Goal: Task Accomplishment & Management: Use online tool/utility

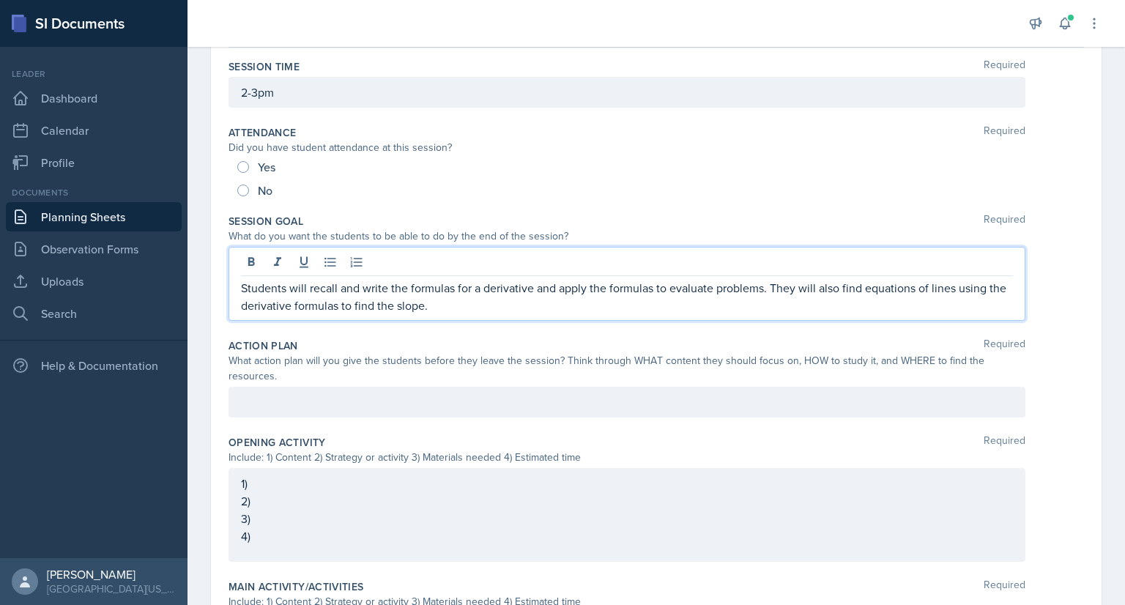
scroll to position [182, 0]
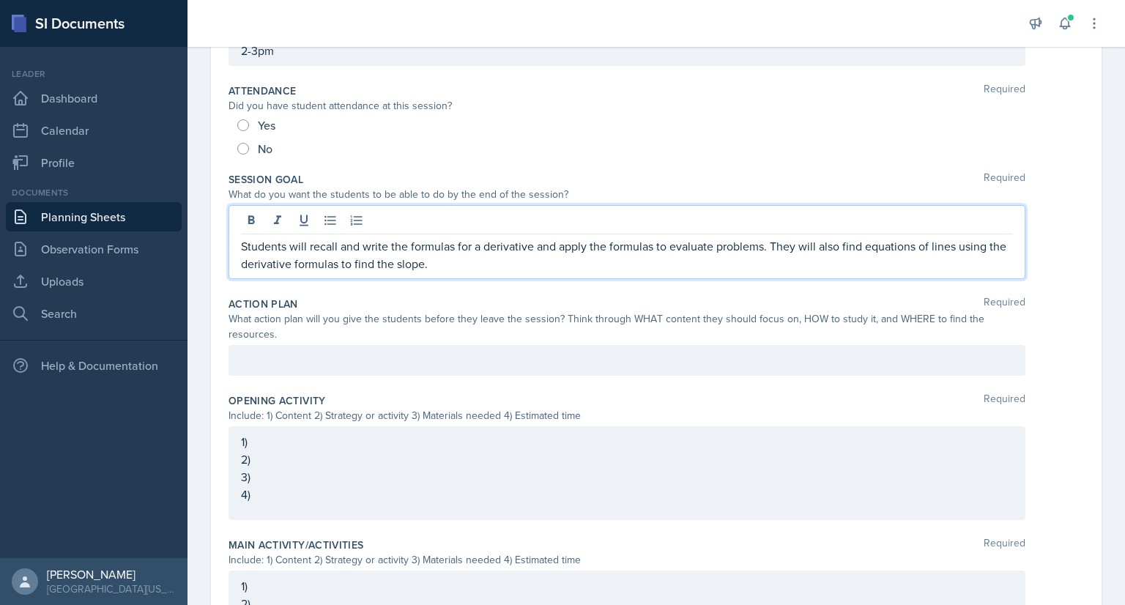
click at [988, 241] on p "Students will recall and write the formulas for a derivative and apply the form…" at bounding box center [627, 254] width 772 height 35
click at [932, 243] on p "Students will recall and write the formulas for a derivative and apply the form…" at bounding box center [627, 254] width 772 height 35
click at [423, 263] on p "Students will recall and write the formulas for a derivative and apply the form…" at bounding box center [627, 254] width 772 height 35
click at [586, 267] on p "Students will recall and write the formulas for a derivative and apply the form…" at bounding box center [627, 254] width 772 height 35
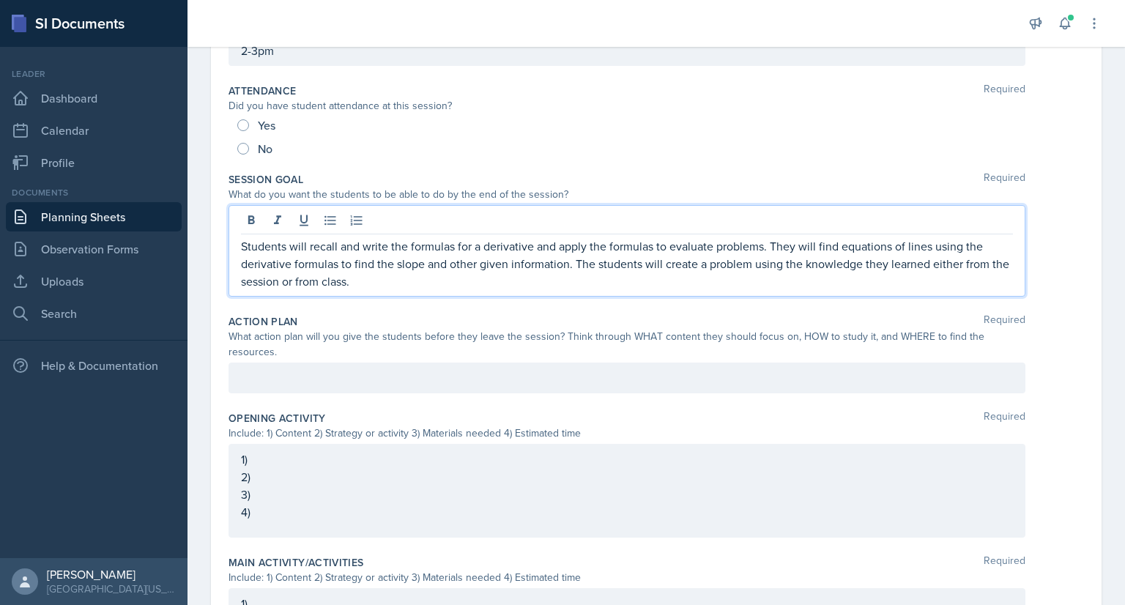
click at [358, 369] on div at bounding box center [627, 378] width 797 height 31
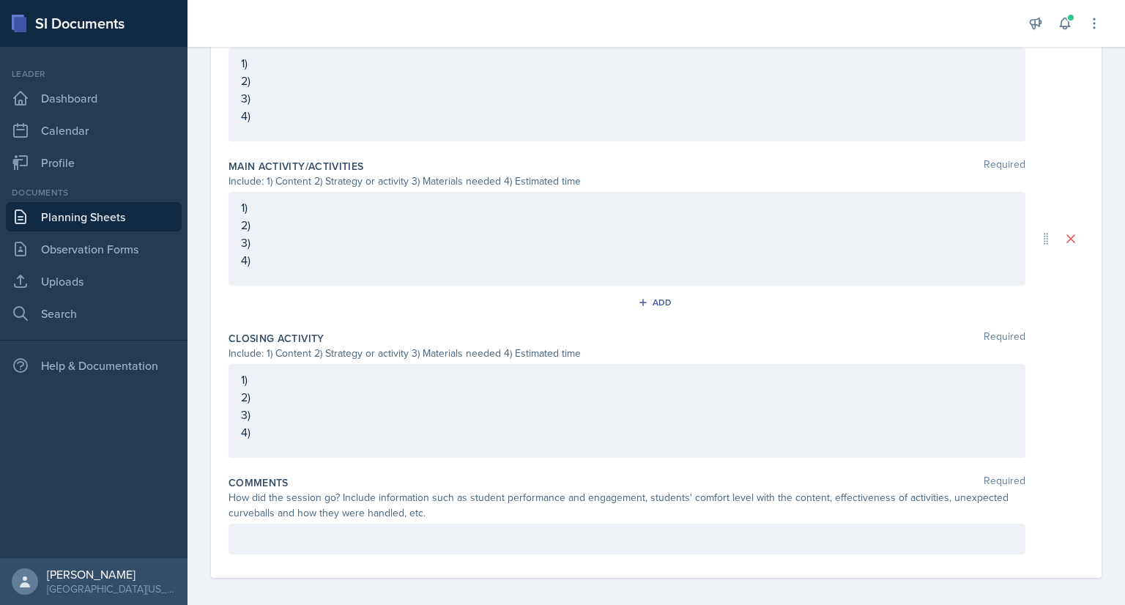
scroll to position [601, 0]
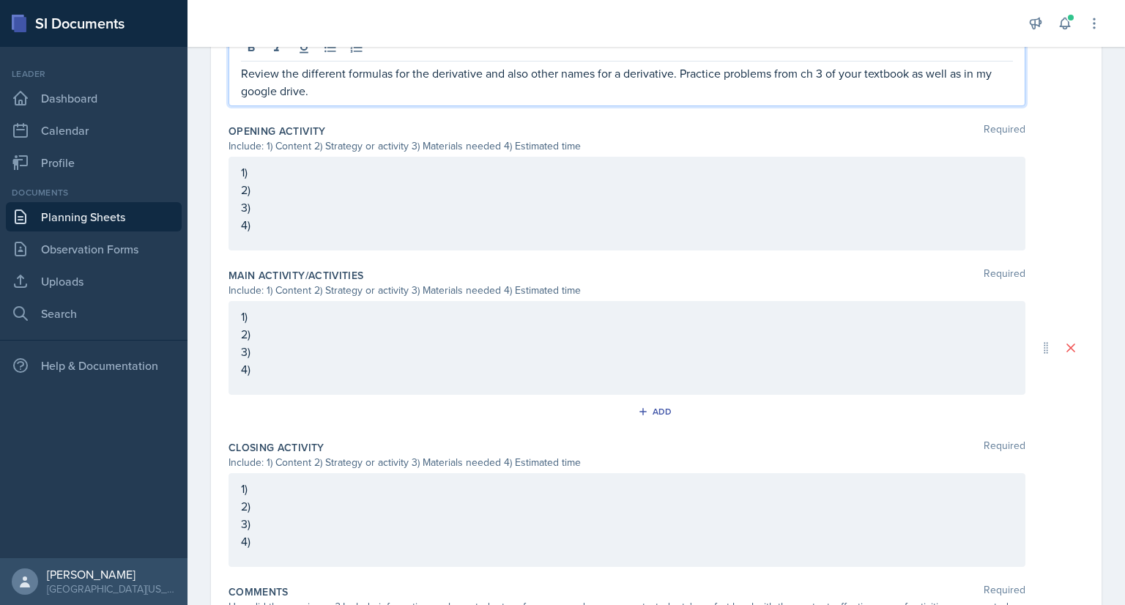
click at [276, 490] on p "1)" at bounding box center [627, 489] width 772 height 18
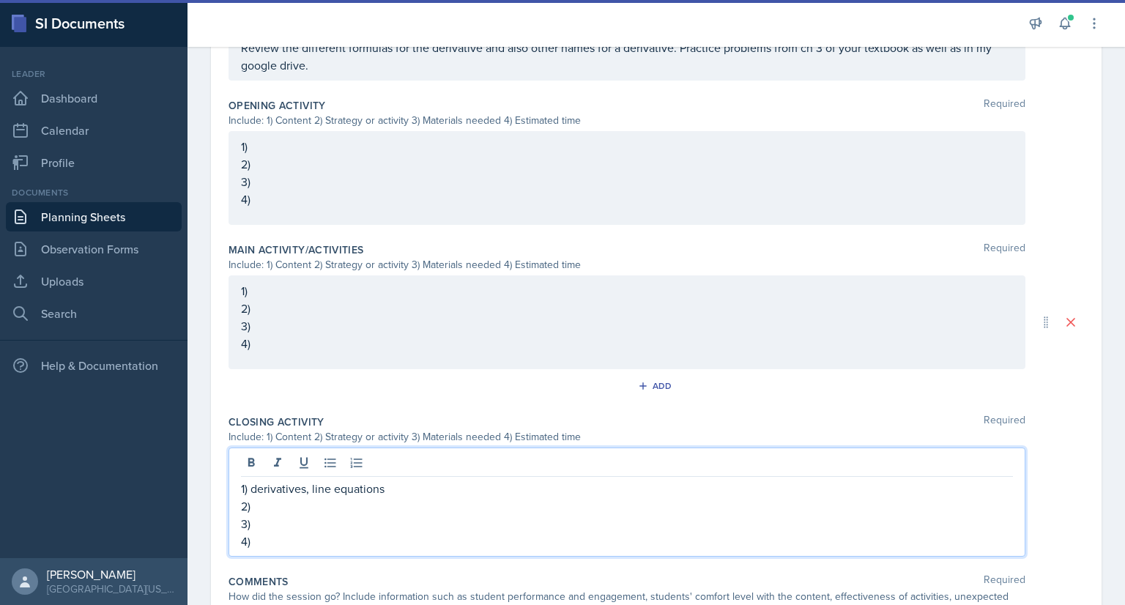
click at [319, 510] on p "2)" at bounding box center [627, 506] width 772 height 18
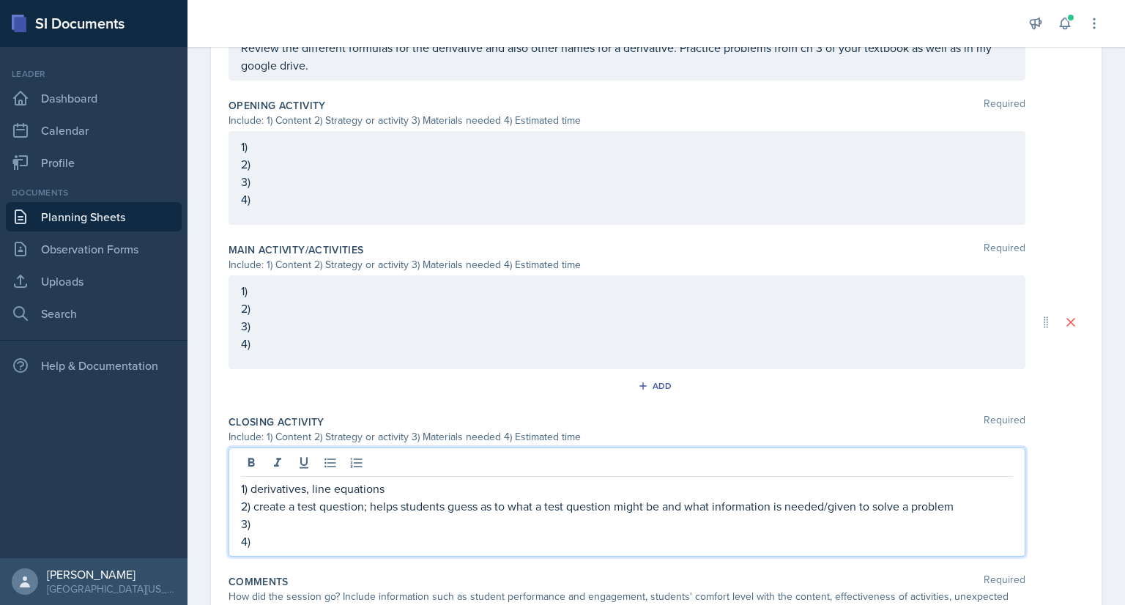
click at [415, 524] on p "3)" at bounding box center [627, 524] width 772 height 18
click at [289, 538] on p "4)" at bounding box center [627, 542] width 772 height 18
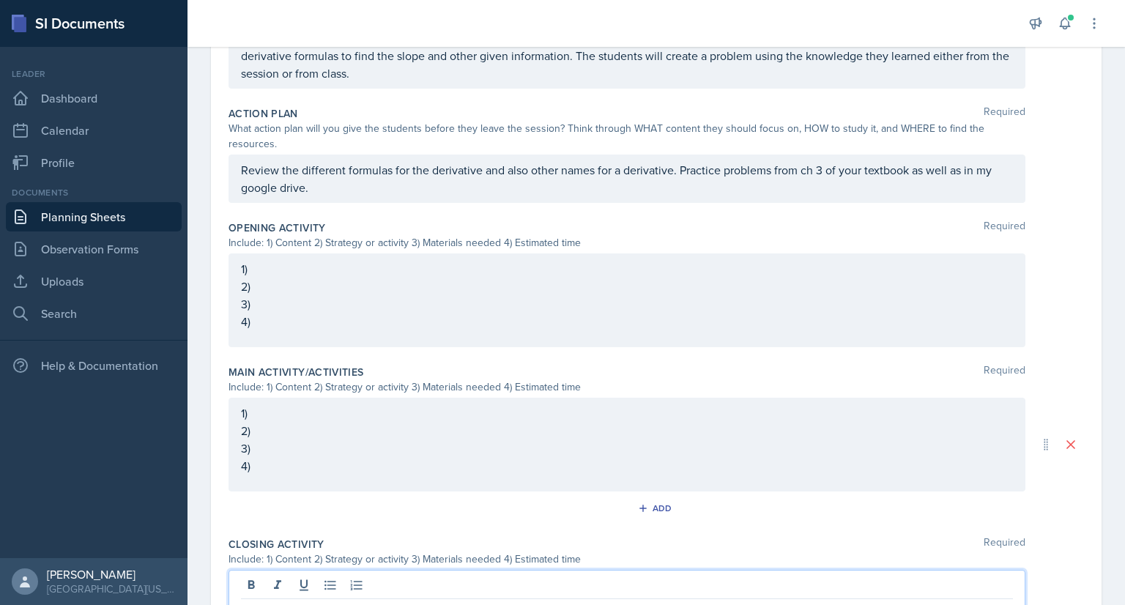
scroll to position [347, 0]
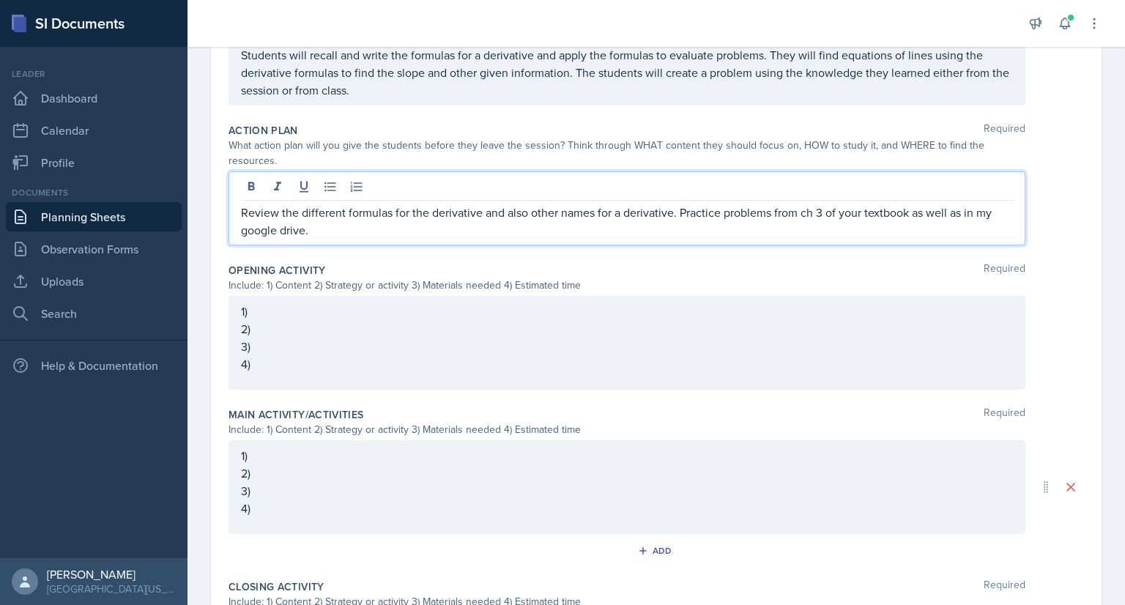
click at [342, 204] on p "Review the different formulas for the derivative and also other names for a der…" at bounding box center [627, 221] width 772 height 35
